Goal: Task Accomplishment & Management: Manage account settings

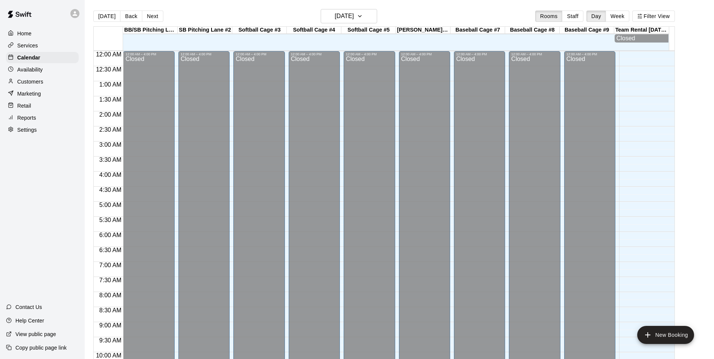
scroll to position [382, 0]
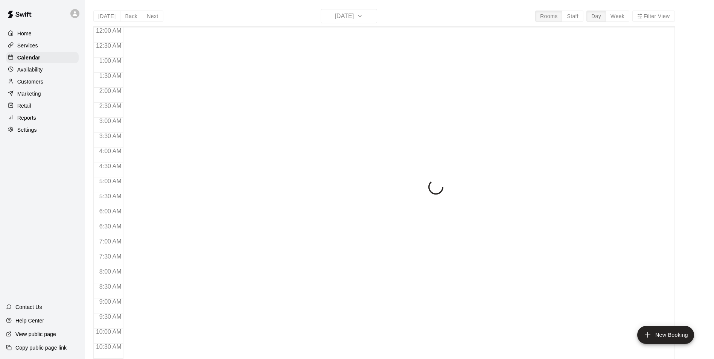
scroll to position [382, 0]
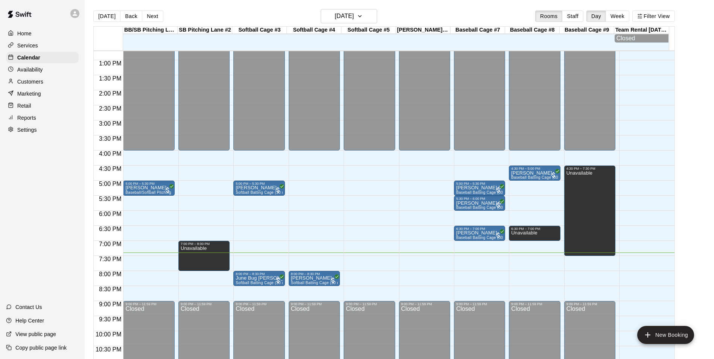
click at [149, 290] on div "12:00 AM – 4:00 PM Closed 5:00 PM – 5:30 PM Jason Coffee Baseball/Softball Pitc…" at bounding box center [148, 30] width 51 height 722
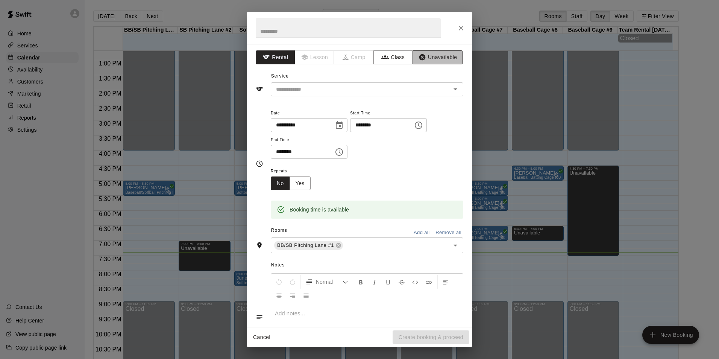
click at [428, 56] on button "Unavailable" at bounding box center [438, 57] width 50 height 14
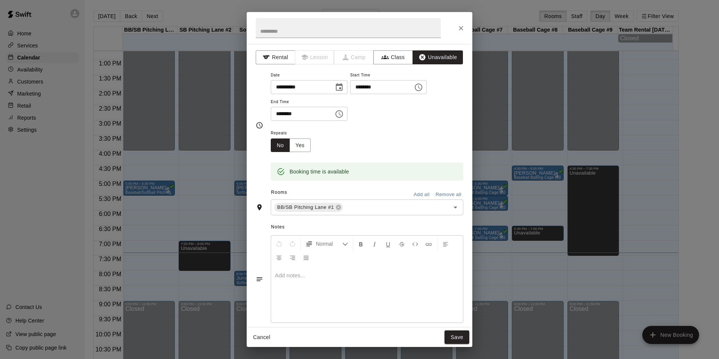
click at [415, 195] on button "Add all" at bounding box center [422, 195] width 24 height 12
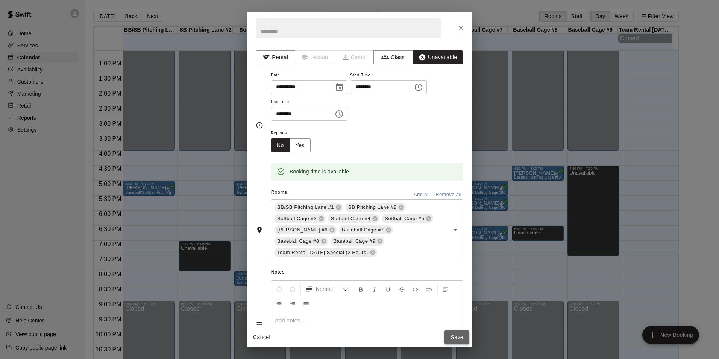
click at [462, 334] on button "Save" at bounding box center [457, 337] width 25 height 14
